Goal: Task Accomplishment & Management: Manage account settings

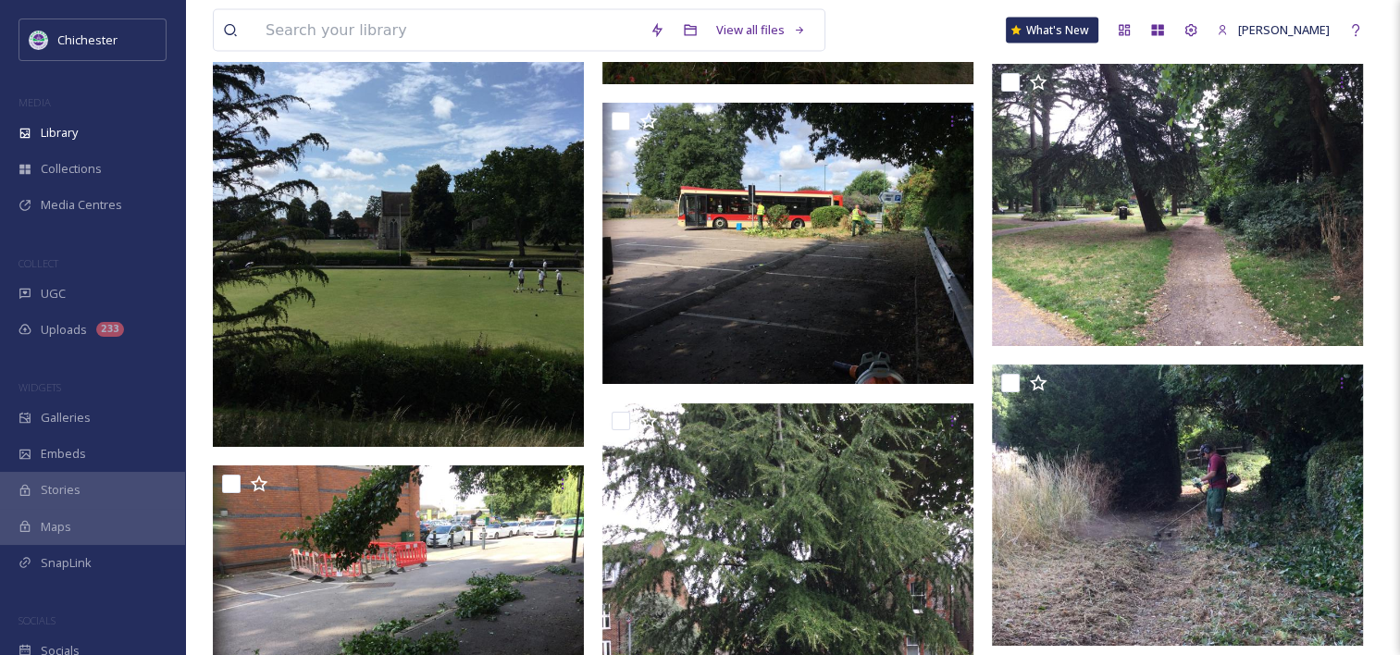
scroll to position [10378, 0]
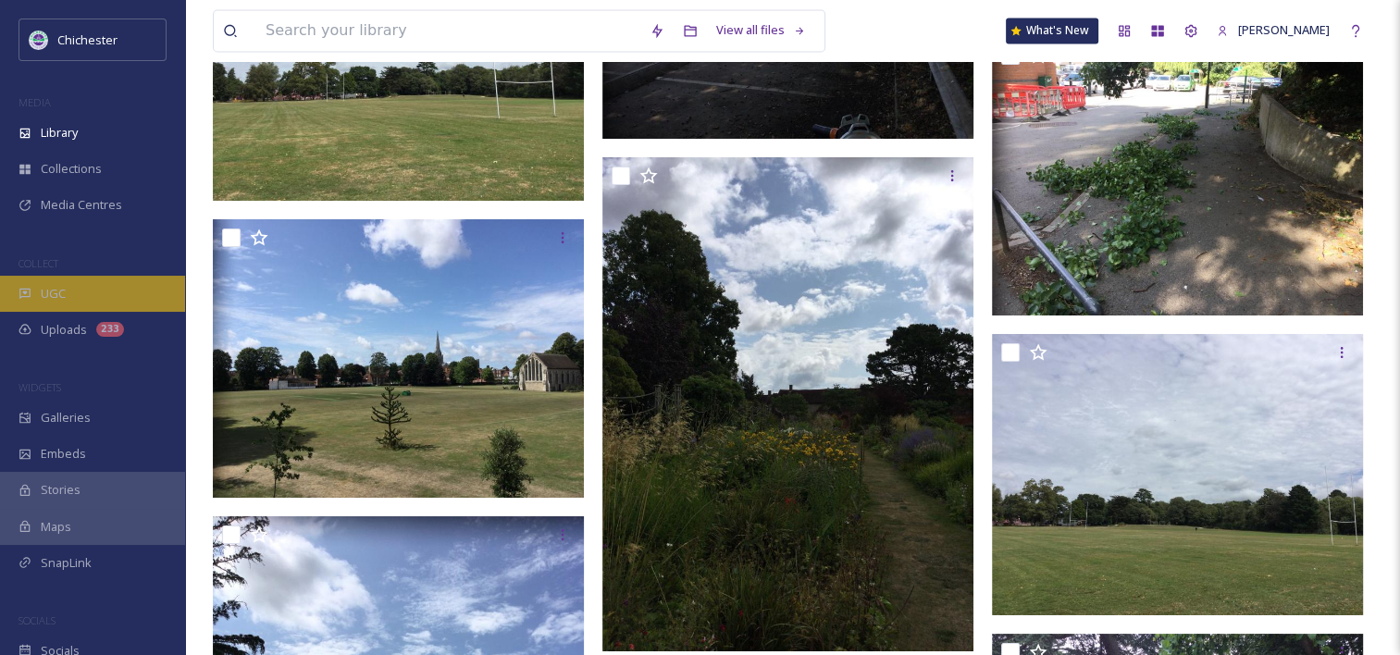
click at [76, 295] on div "UGC" at bounding box center [92, 294] width 185 height 36
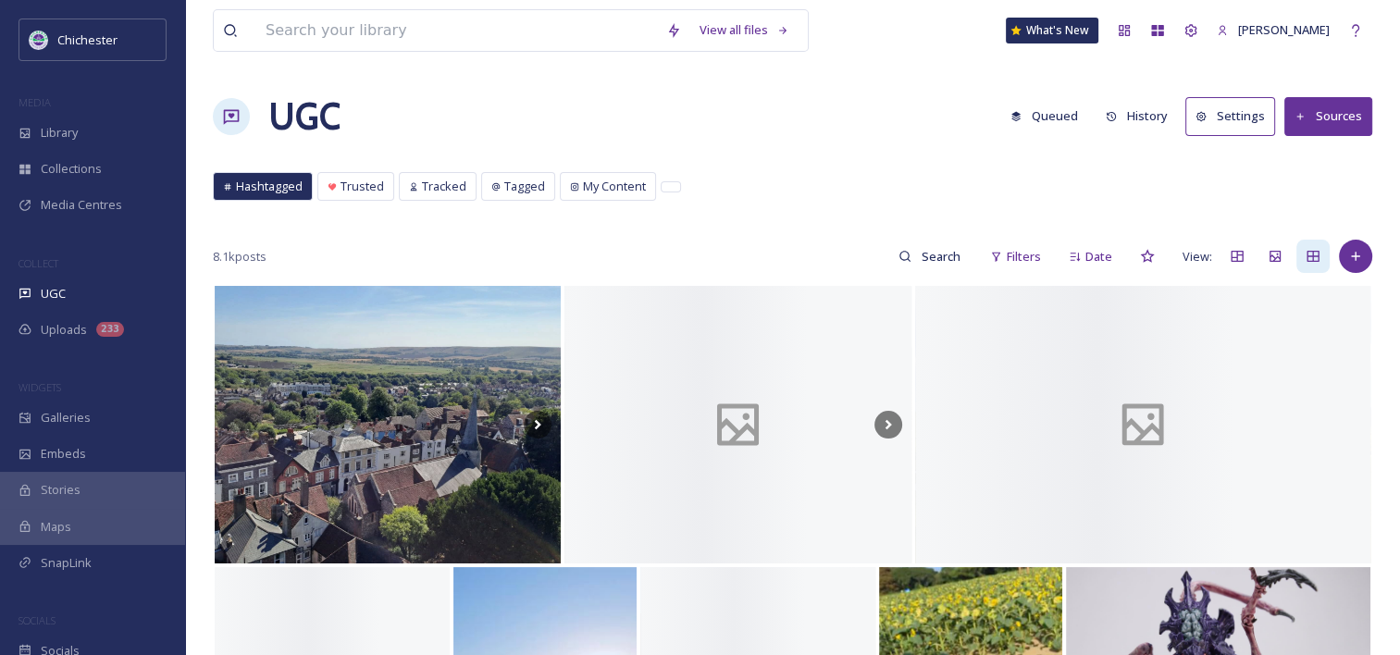
click at [1343, 114] on button "Sources" at bounding box center [1328, 116] width 88 height 38
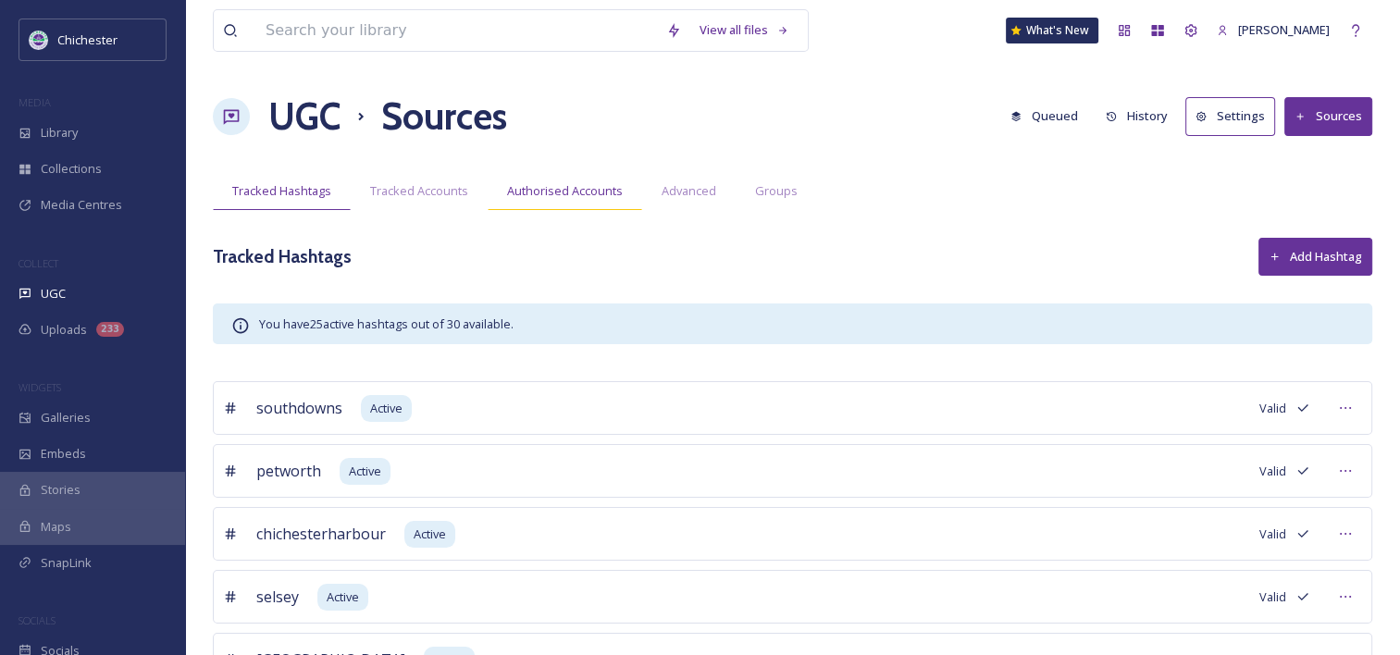
click at [584, 196] on span "Authorised Accounts" at bounding box center [565, 191] width 116 height 18
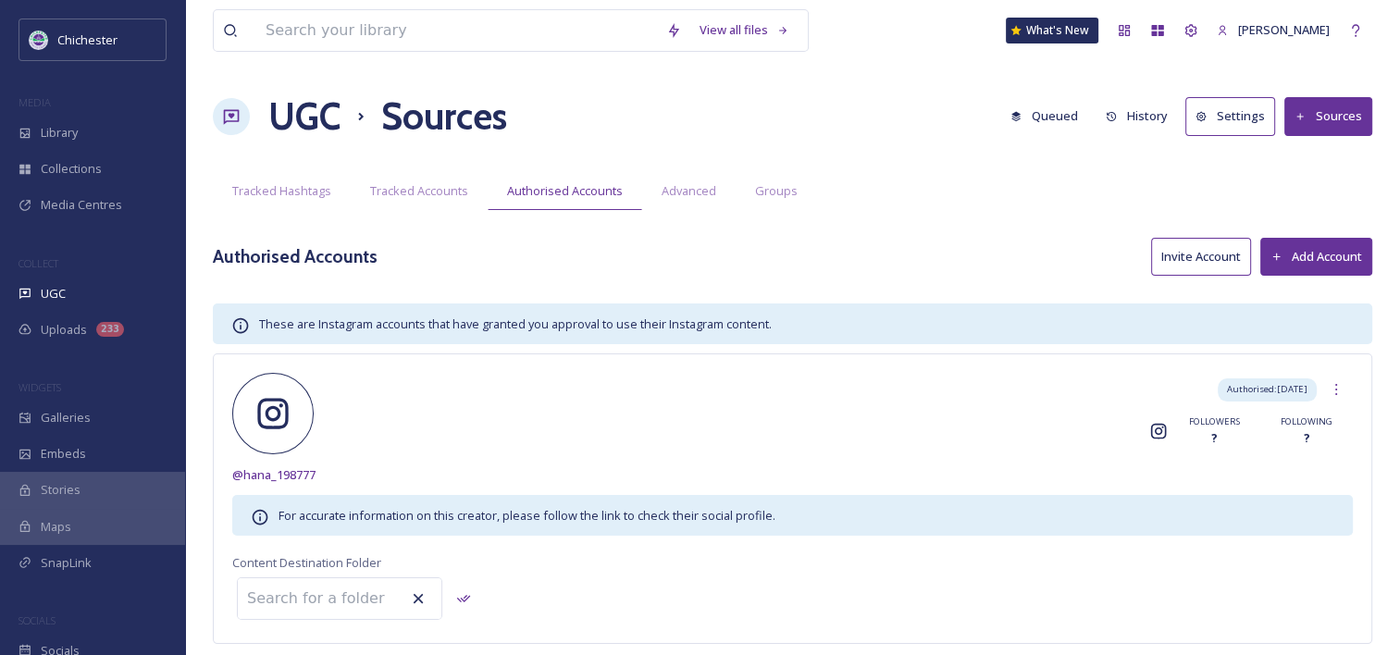
click at [995, 132] on div "UGC Sources Queued History Settings Sources" at bounding box center [792, 117] width 1159 height 56
click at [907, 140] on div "UGC Sources Queued History Settings Sources" at bounding box center [792, 117] width 1159 height 56
click at [925, 114] on div "UGC Sources Queued History Settings Sources" at bounding box center [792, 117] width 1159 height 56
click at [885, 204] on div "Tracked Hashtags Tracked Accounts Authorised Accounts Advanced Groups" at bounding box center [792, 191] width 1159 height 38
click at [105, 138] on div "Library" at bounding box center [92, 133] width 185 height 36
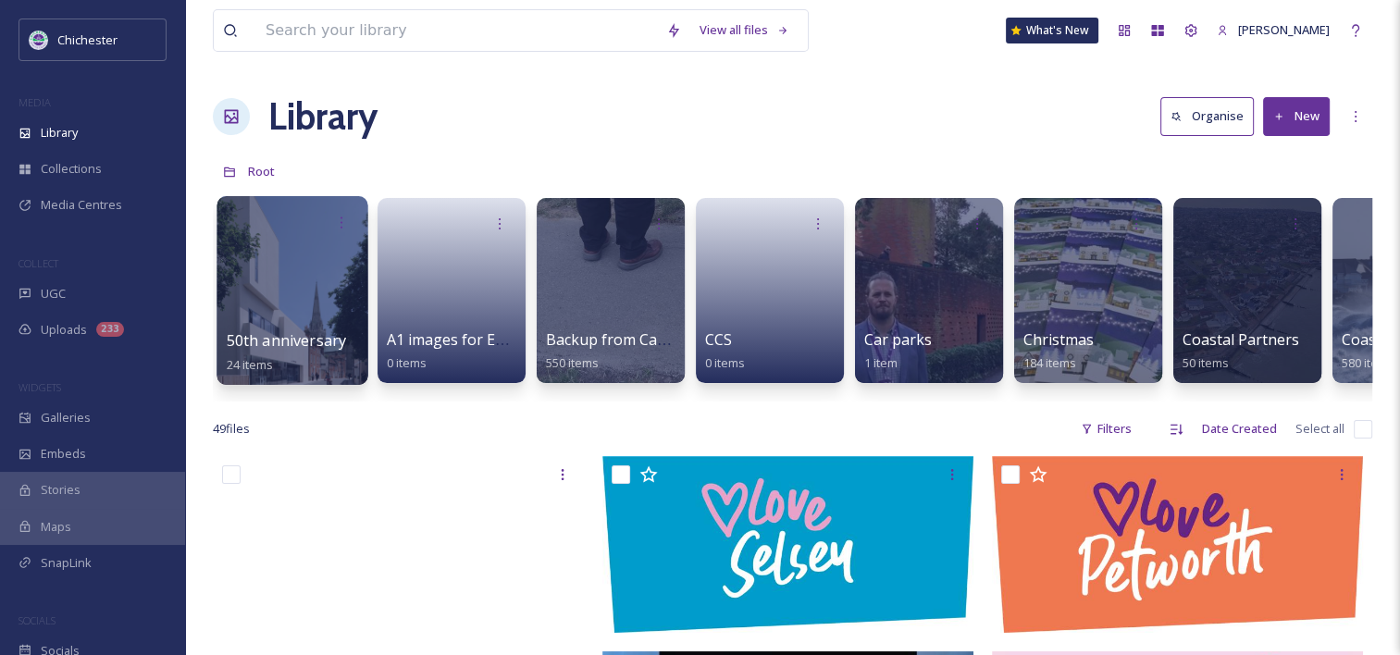
click at [315, 352] on div "50th anniversary 24 items" at bounding box center [293, 352] width 132 height 46
click at [288, 315] on div at bounding box center [292, 290] width 151 height 189
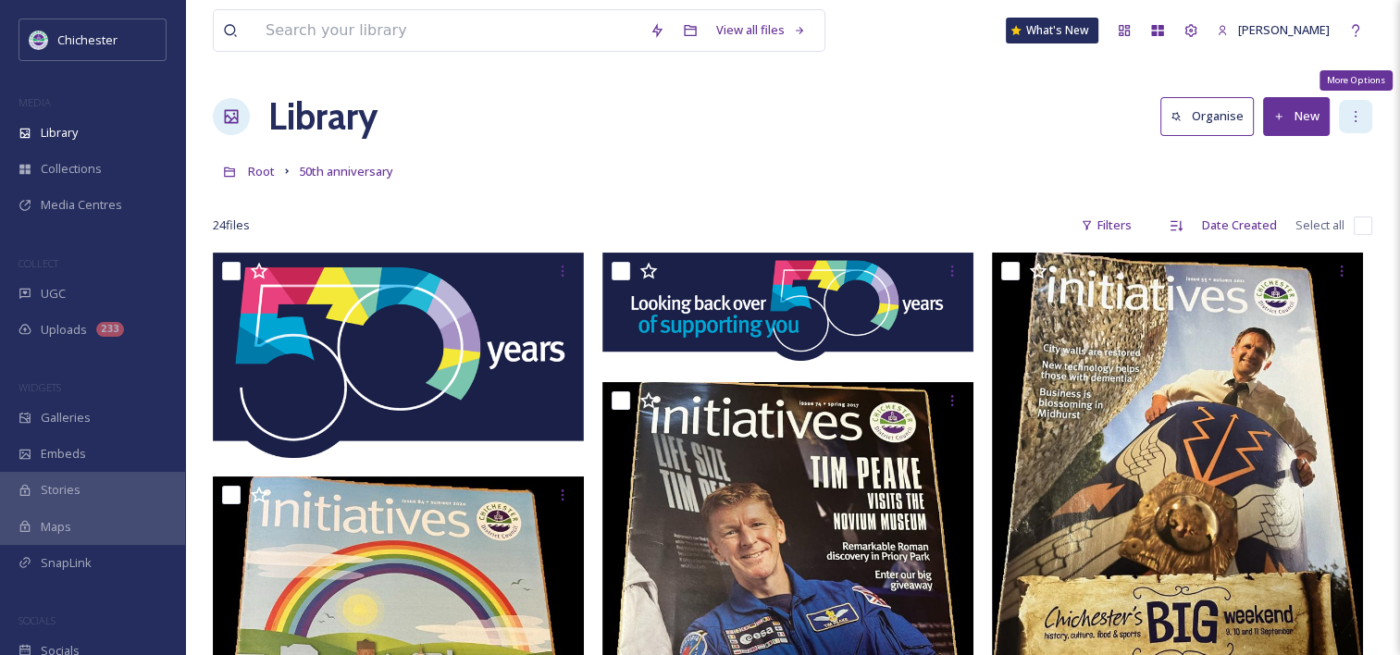
click at [1340, 118] on div "More Options" at bounding box center [1355, 116] width 33 height 33
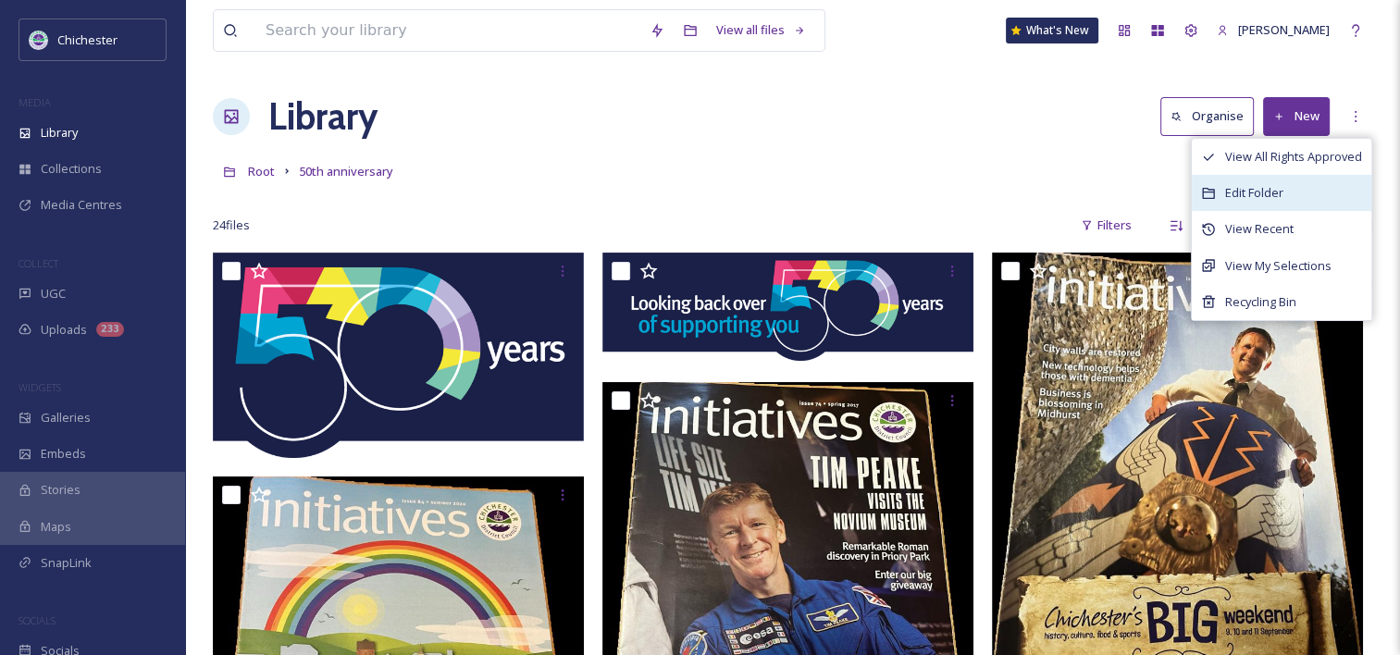
click at [1303, 195] on div "Edit Folder" at bounding box center [1281, 193] width 179 height 36
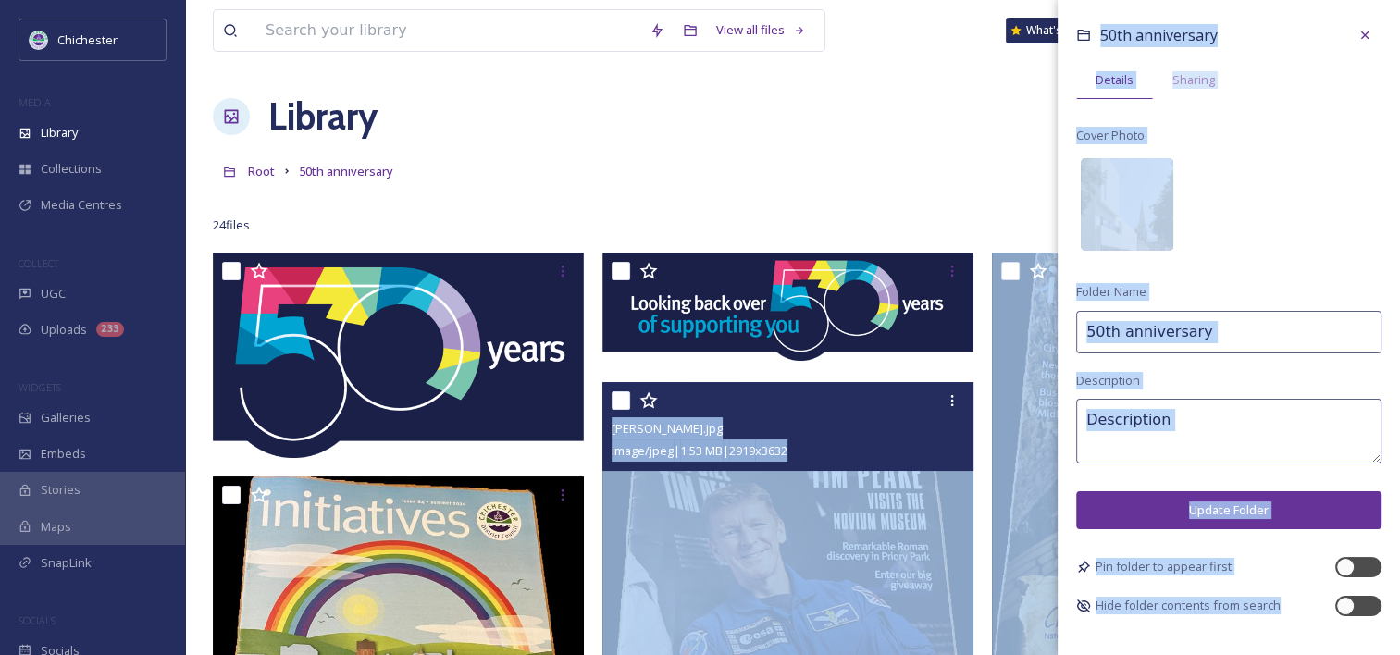
drag, startPoint x: 1369, startPoint y: 619, endPoint x: 881, endPoint y: 537, distance: 495.4
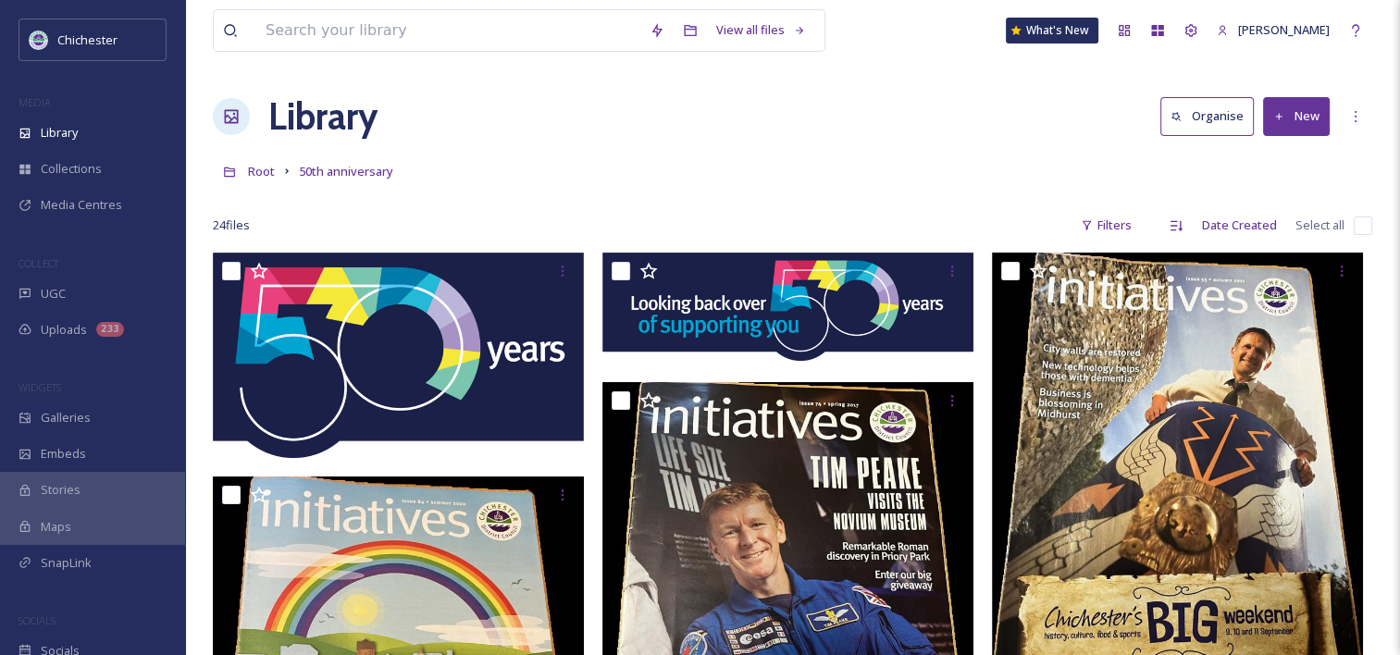
click at [590, 104] on div "Library Organise New" at bounding box center [792, 117] width 1159 height 56
click at [860, 109] on div "Library Organise New" at bounding box center [792, 117] width 1159 height 56
click at [862, 108] on div "Library Organise New" at bounding box center [792, 117] width 1159 height 56
click at [864, 113] on div "Library Organise New" at bounding box center [792, 117] width 1159 height 56
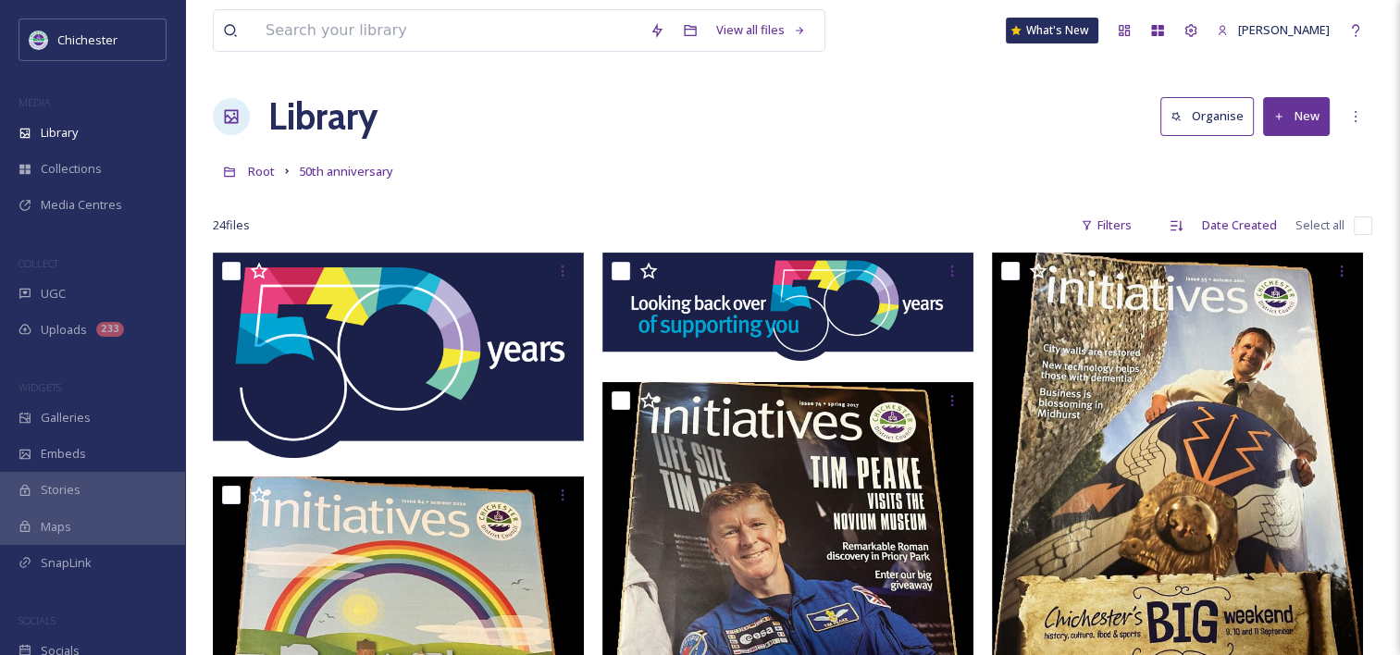
click at [864, 113] on div "Library Organise New" at bounding box center [792, 117] width 1159 height 56
click at [1028, 91] on div "Library Organise New" at bounding box center [792, 117] width 1159 height 56
